Goal: Transaction & Acquisition: Purchase product/service

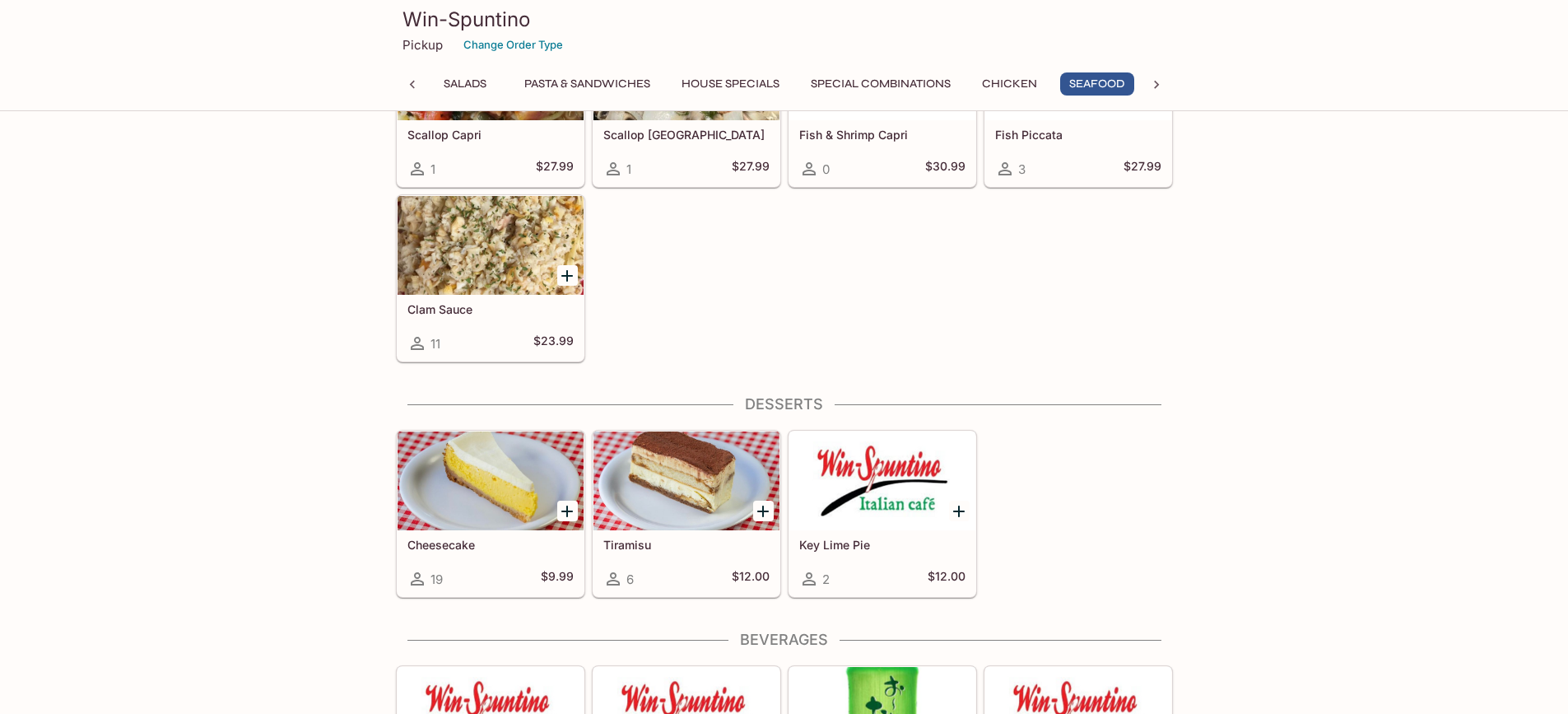
scroll to position [4692, 0]
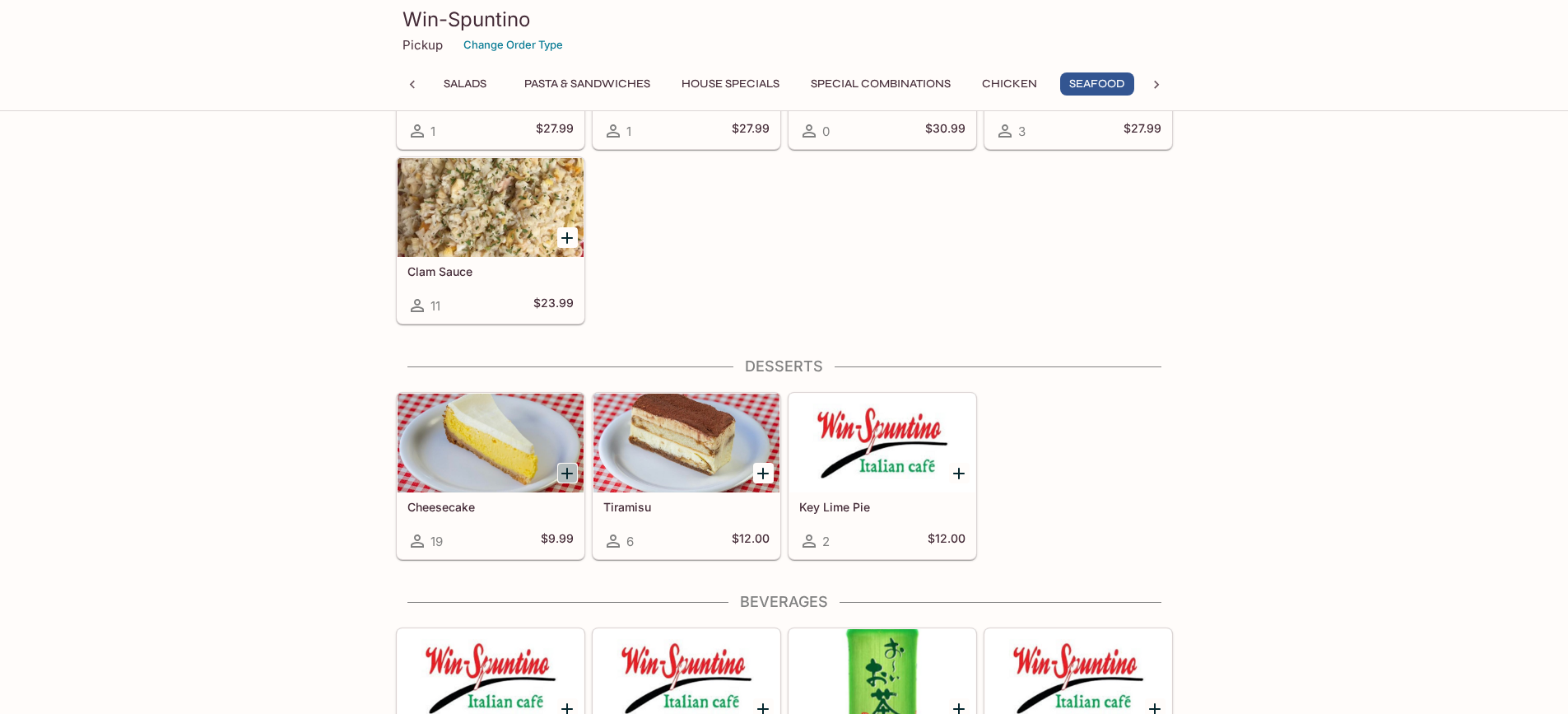
click at [561, 472] on icon "Add Cheesecake" at bounding box center [567, 473] width 20 height 20
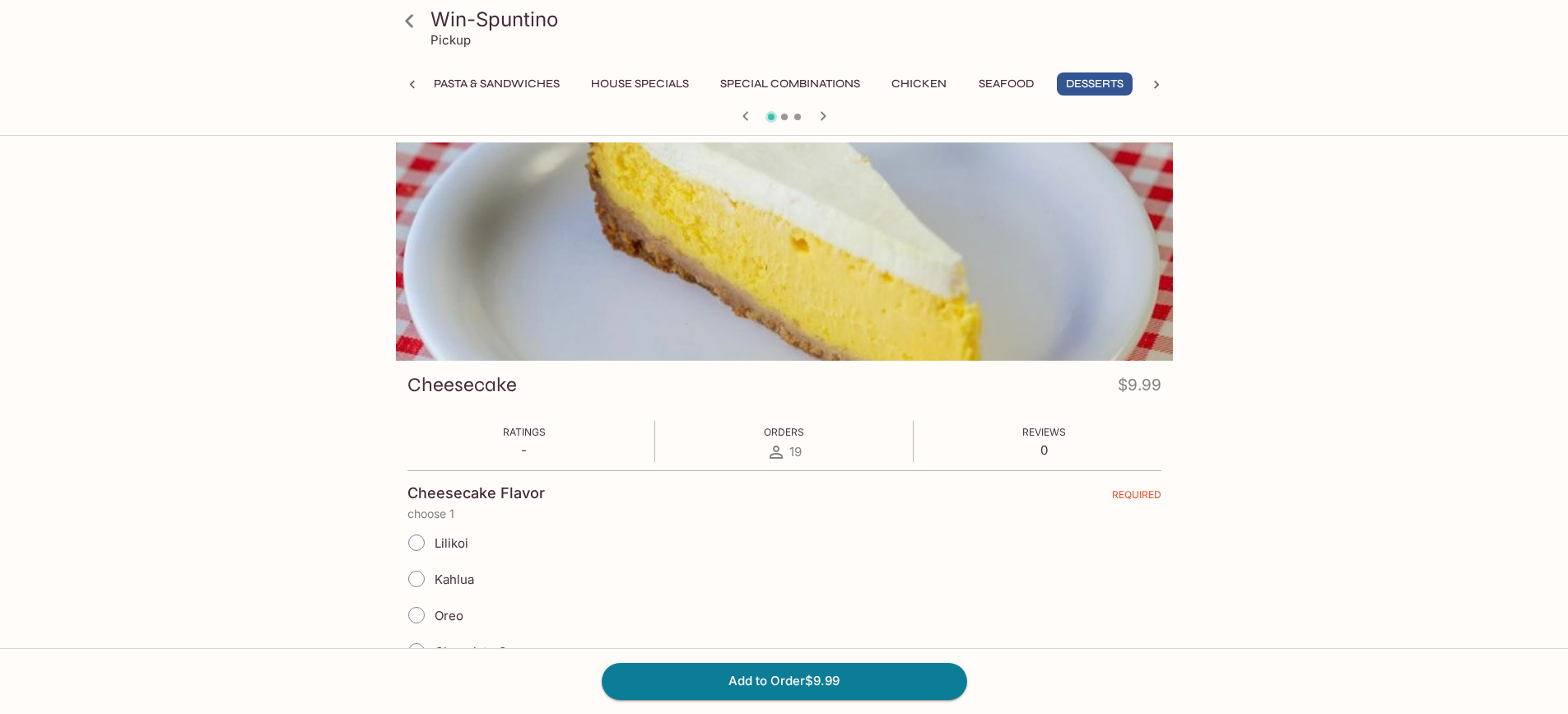
scroll to position [480, 0]
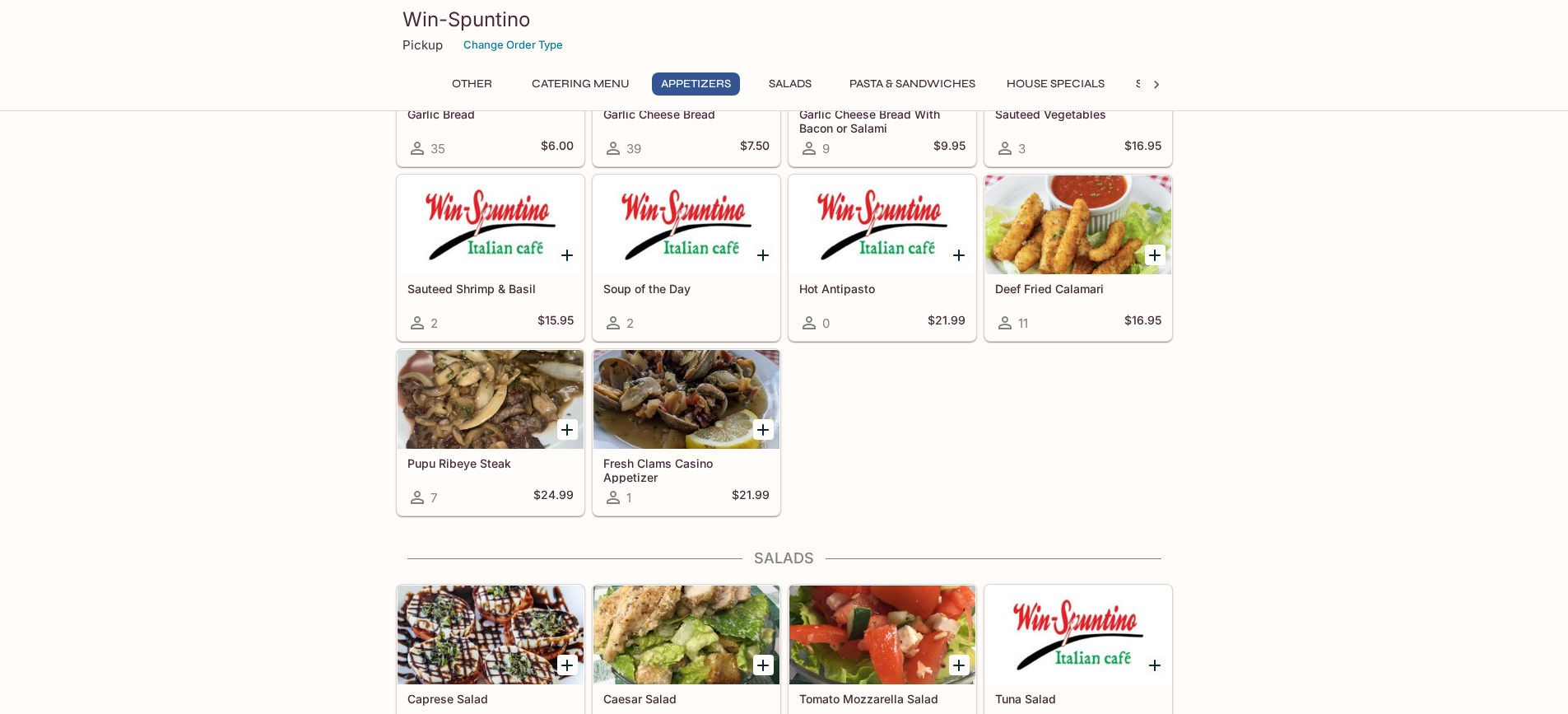
click at [960, 246] on icon "Add Hot Antipasto" at bounding box center [959, 255] width 20 height 20
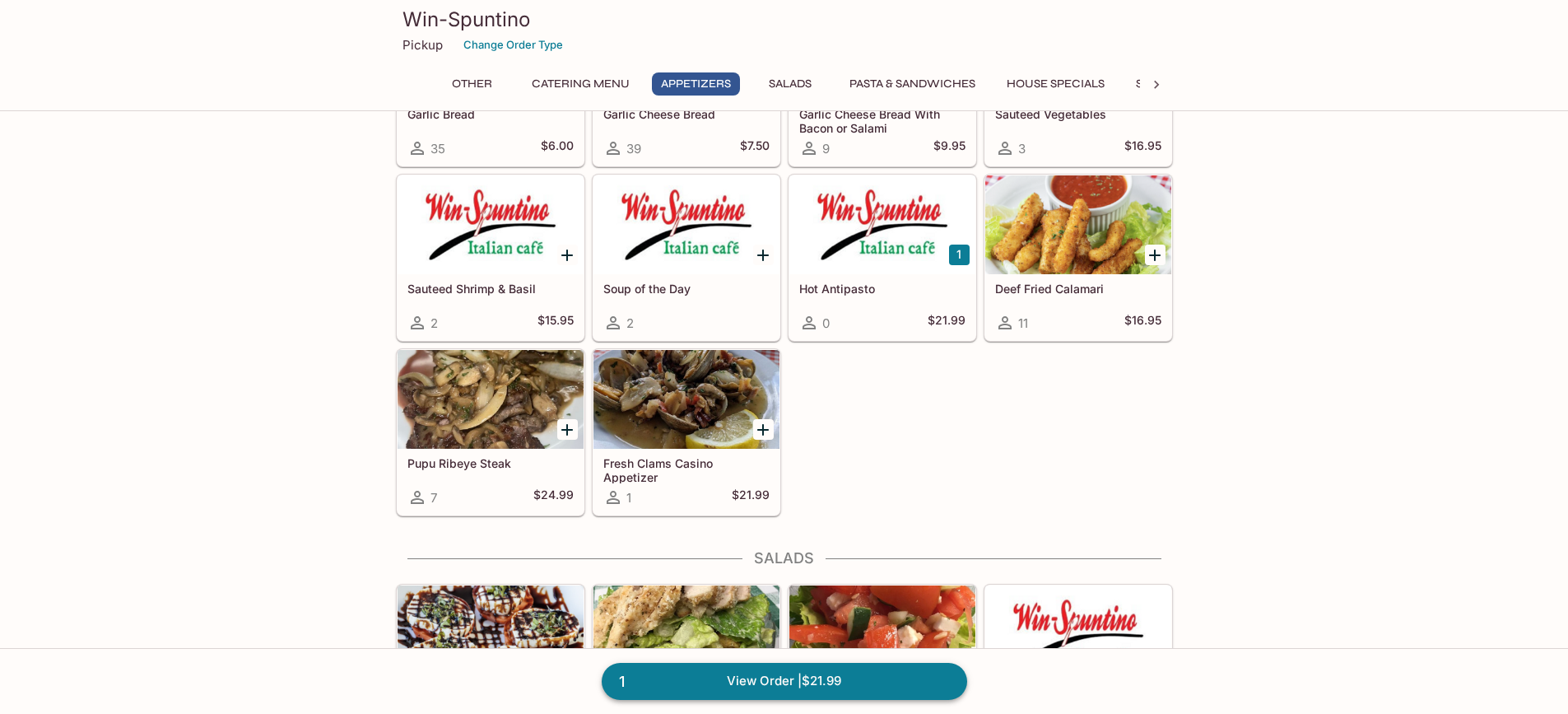
click at [791, 679] on link "1 View Order | $21.99" at bounding box center [784, 681] width 366 height 36
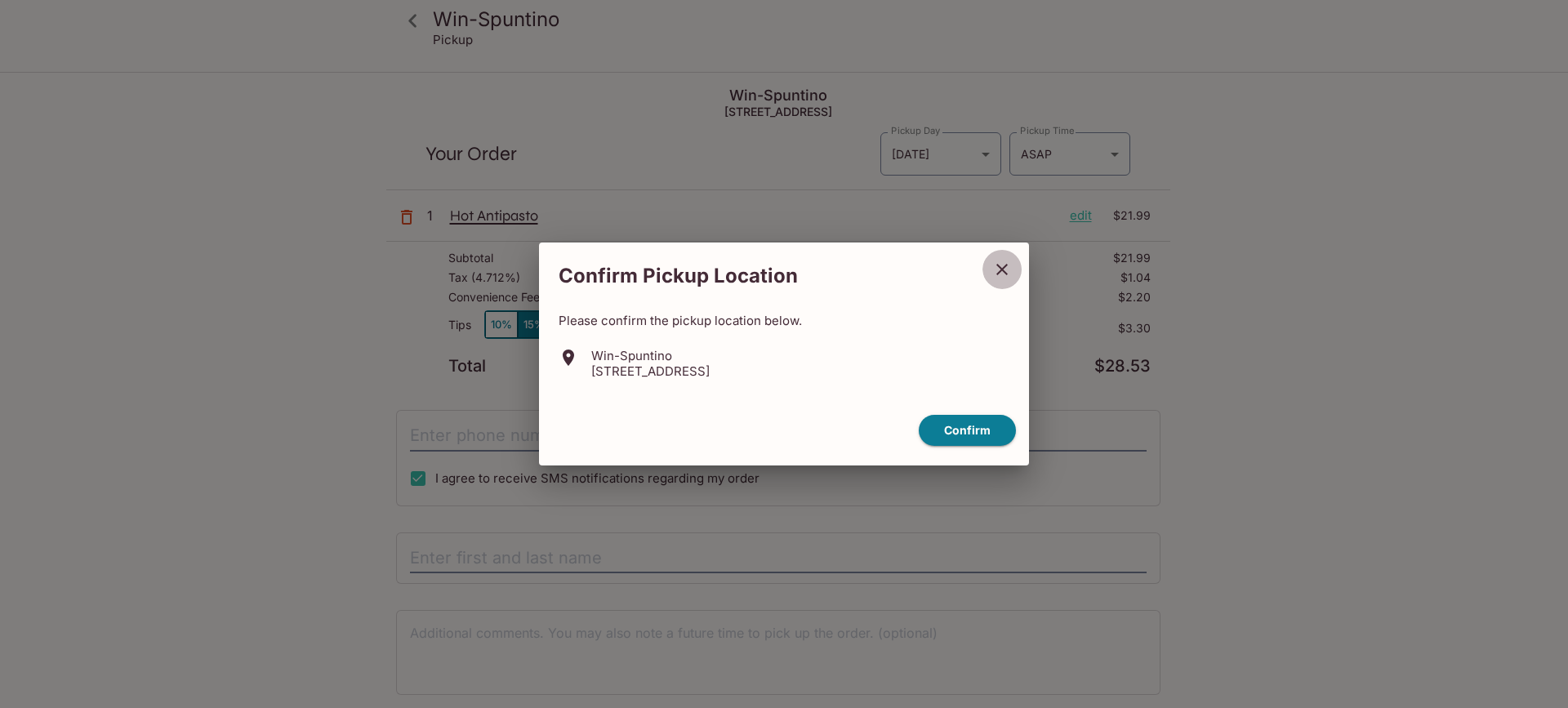
click at [999, 271] on icon "close" at bounding box center [1002, 269] width 12 height 12
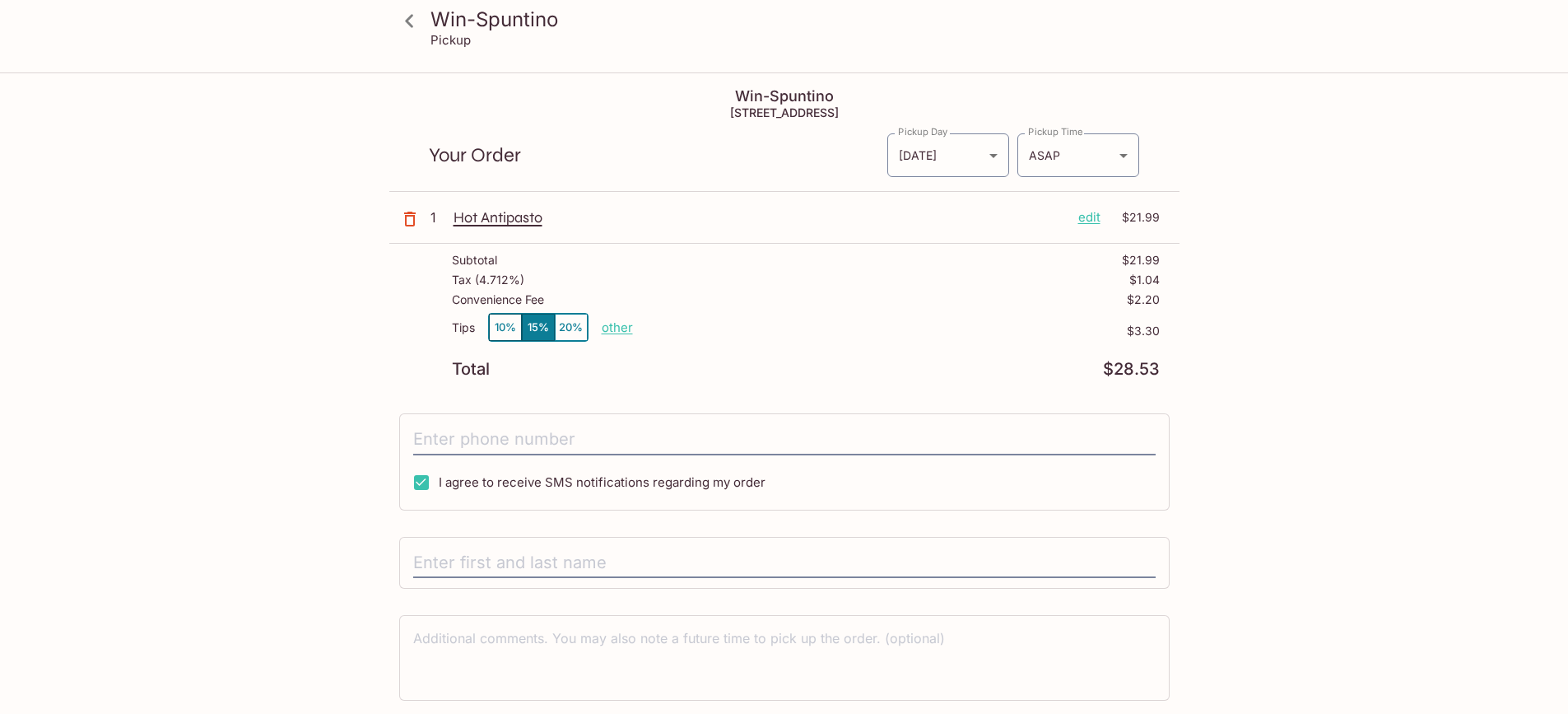
click at [1083, 219] on p "edit" at bounding box center [1090, 218] width 23 height 18
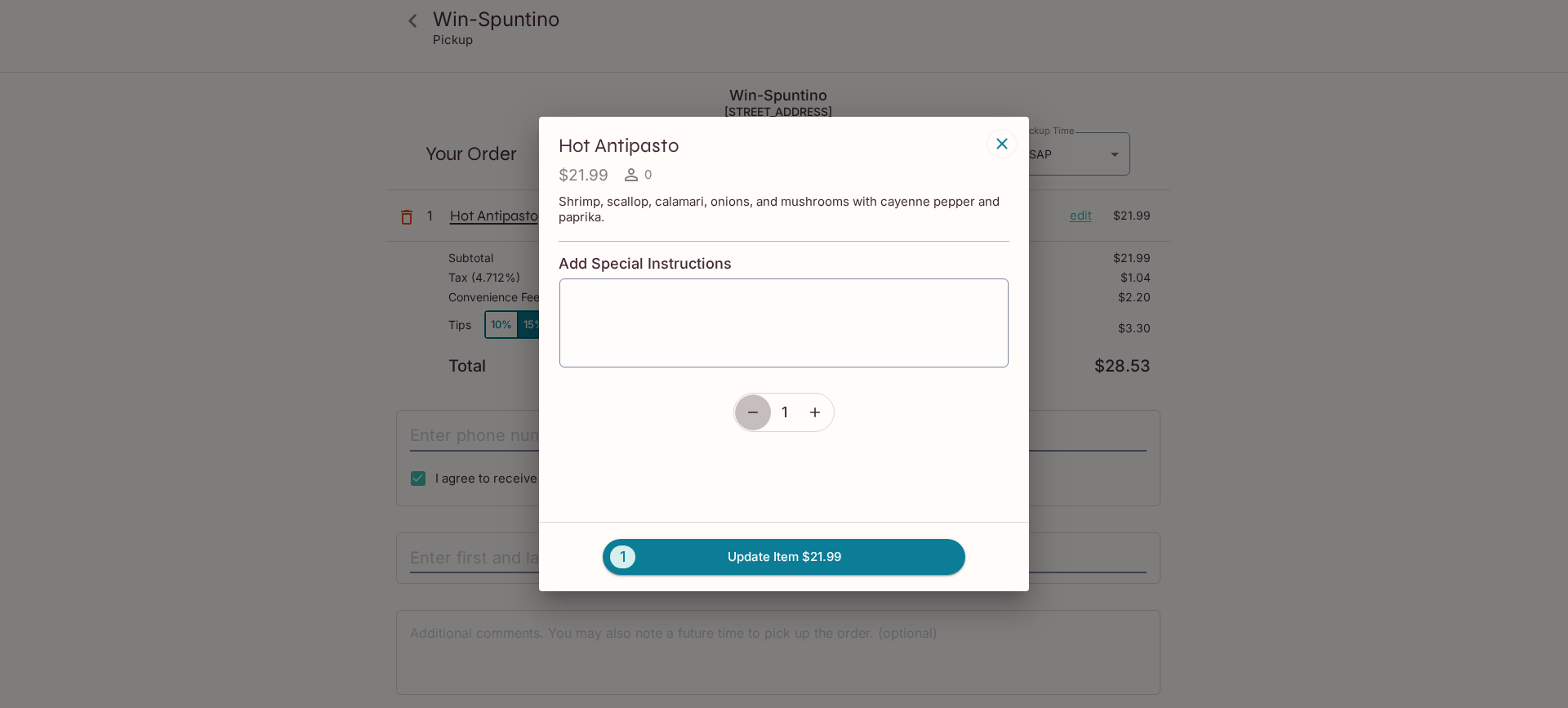
click at [756, 414] on icon "button" at bounding box center [753, 412] width 16 height 16
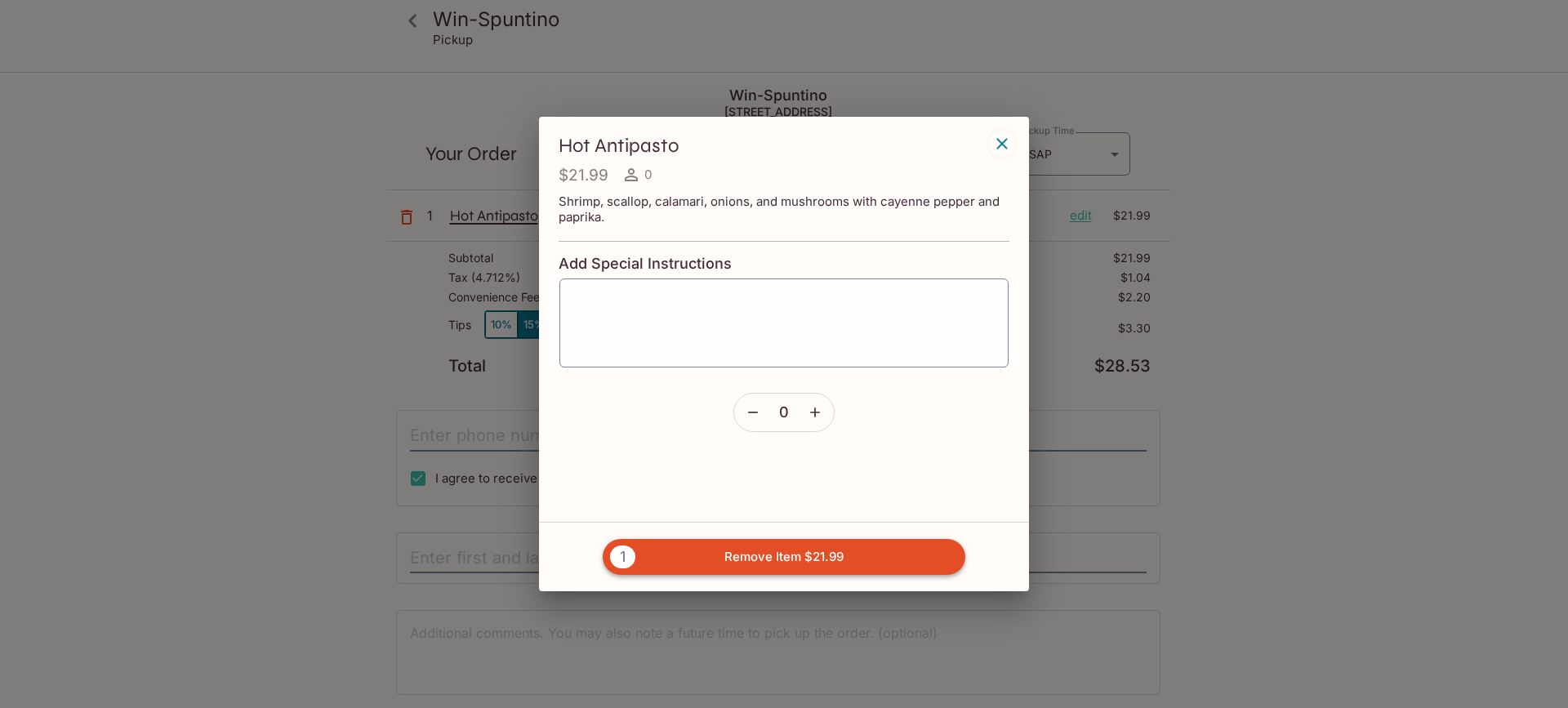
click at [869, 553] on button "1 Remove Item $21.99" at bounding box center [784, 557] width 363 height 36
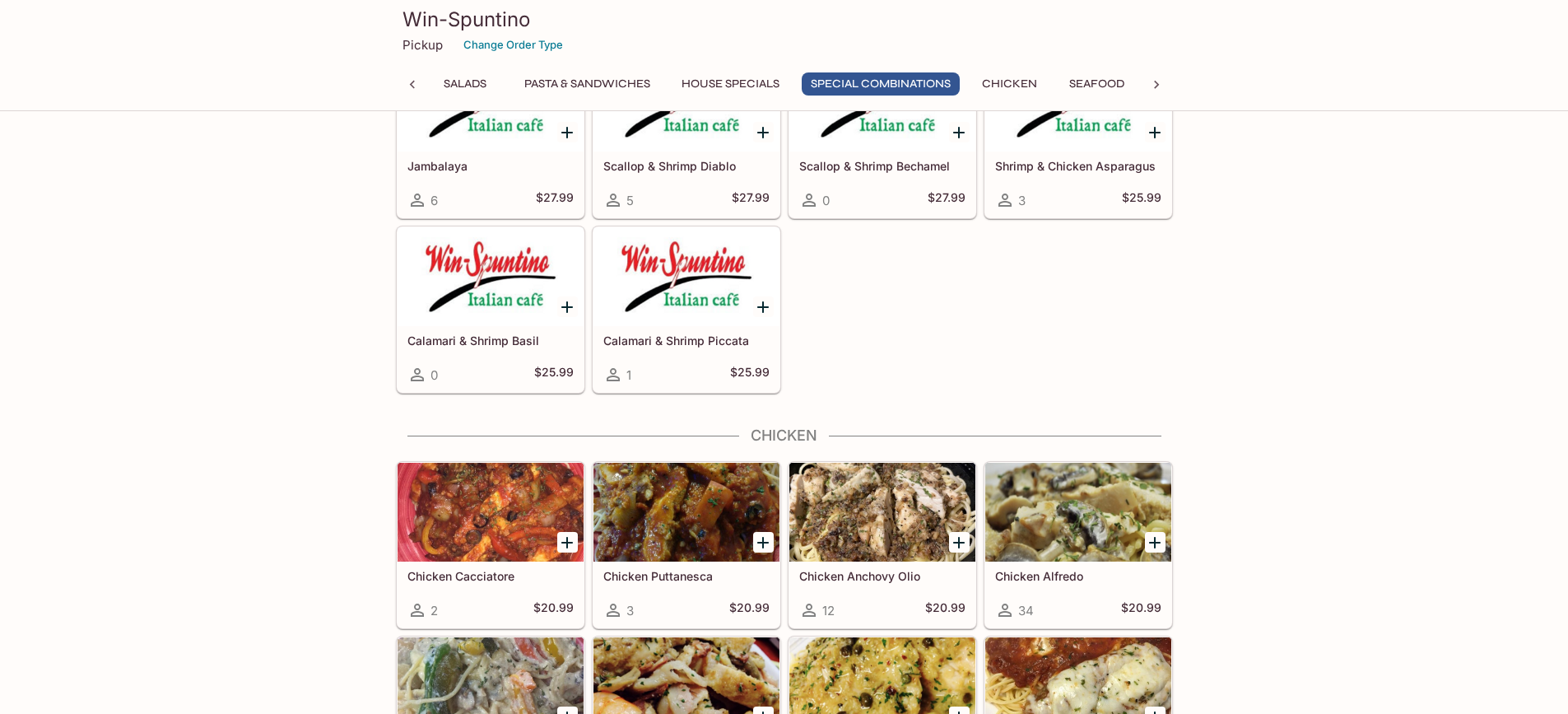
scroll to position [3278, 0]
drag, startPoint x: 752, startPoint y: 79, endPoint x: 774, endPoint y: 81, distance: 22.1
click at [761, 76] on button "House Specials" at bounding box center [730, 84] width 116 height 23
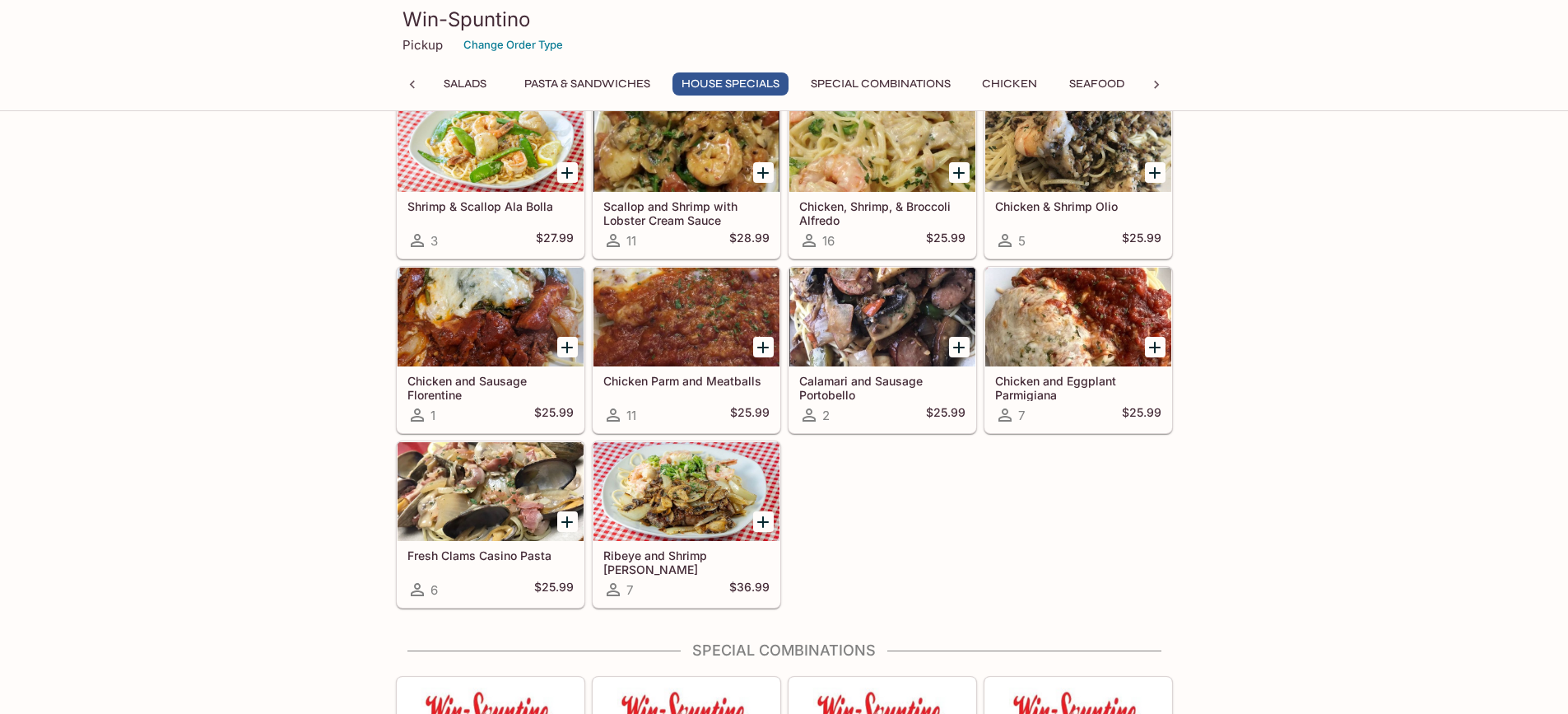
scroll to position [2654, 0]
click at [1151, 81] on icon at bounding box center [1156, 85] width 16 height 16
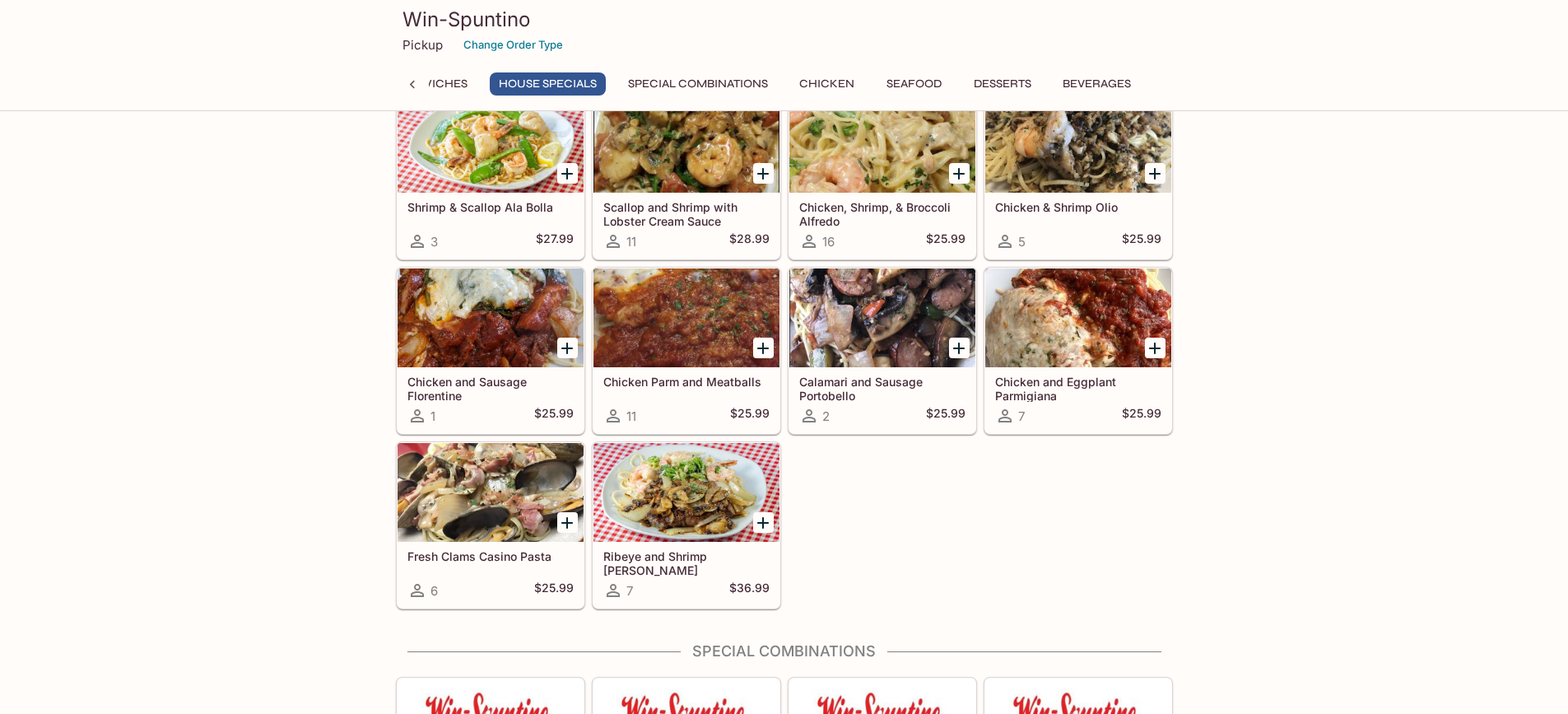
click at [416, 86] on icon at bounding box center [413, 85] width 16 height 16
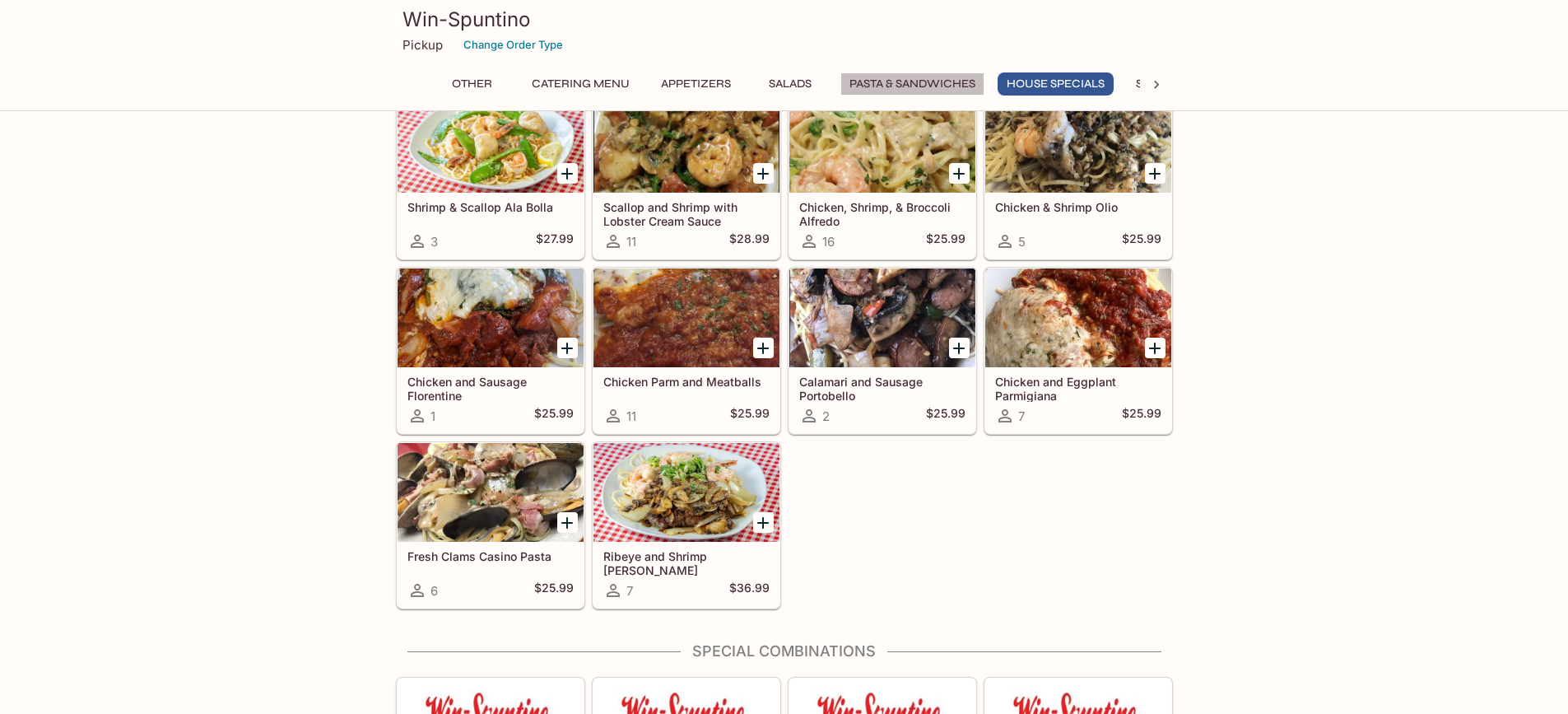
click at [894, 76] on button "Pasta & Sandwiches" at bounding box center [913, 84] width 144 height 23
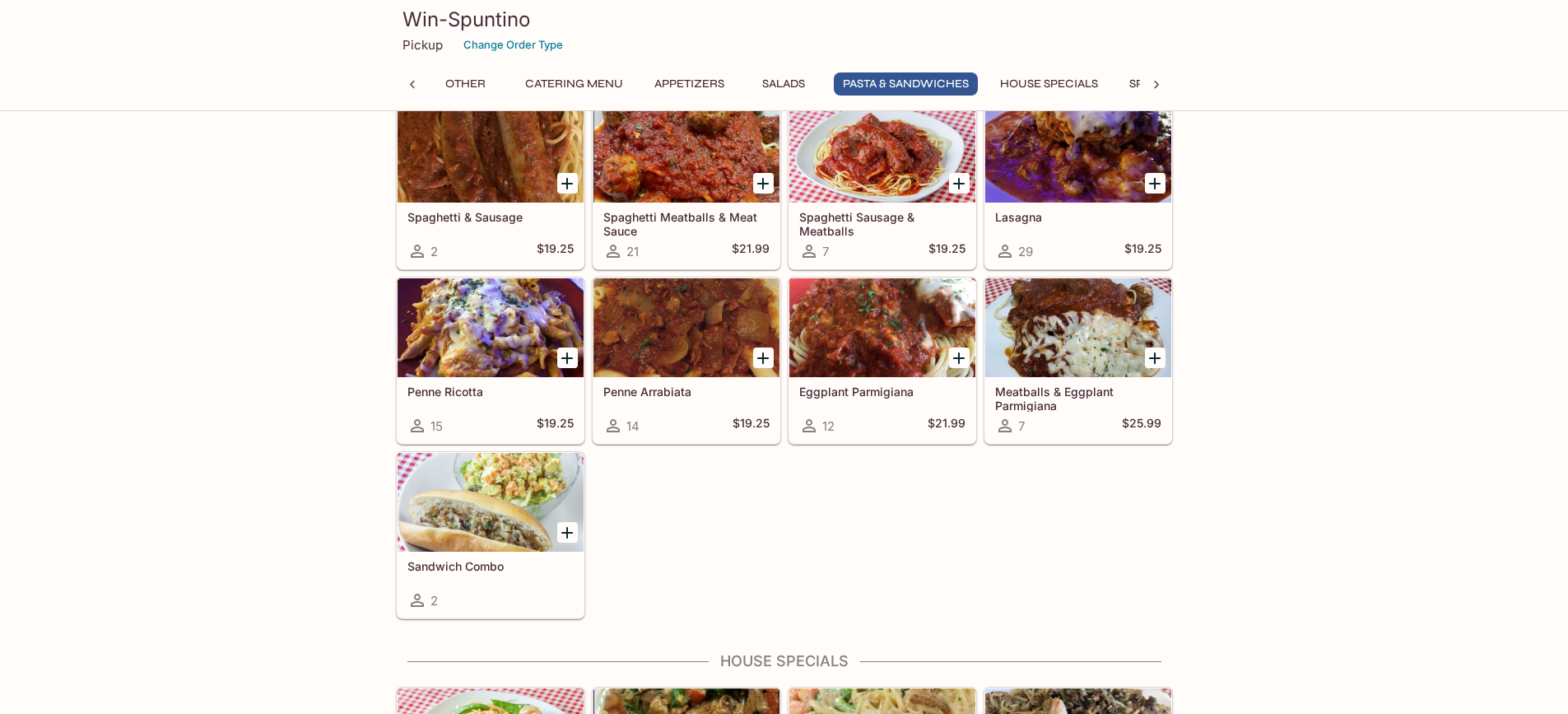
scroll to position [2224, 0]
